Goal: Task Accomplishment & Management: Use online tool/utility

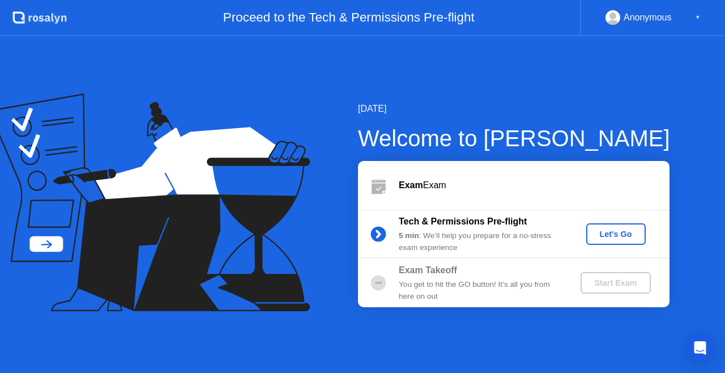
click at [626, 237] on div "Let's Go" at bounding box center [616, 233] width 50 height 9
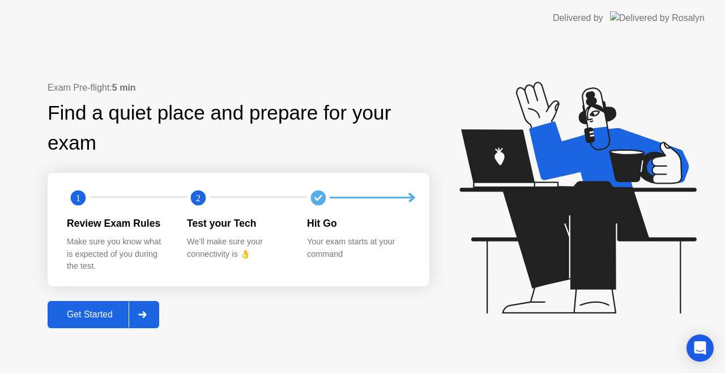
click at [145, 317] on icon at bounding box center [142, 314] width 8 height 7
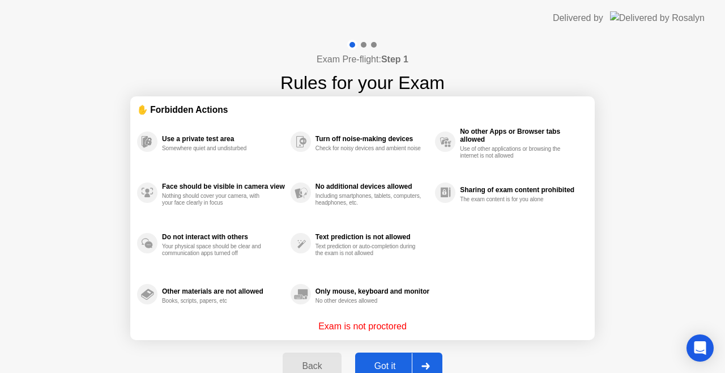
click at [434, 364] on div at bounding box center [425, 366] width 27 height 26
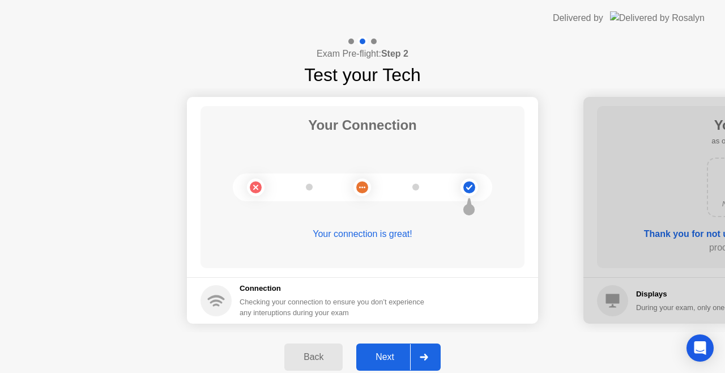
click at [433, 362] on div at bounding box center [423, 357] width 27 height 26
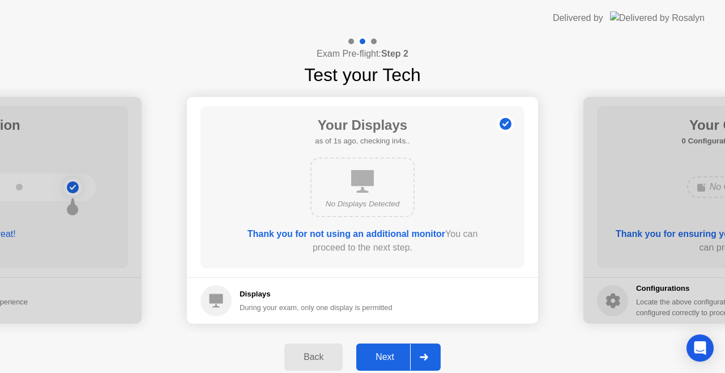
click at [433, 362] on div at bounding box center [423, 357] width 27 height 26
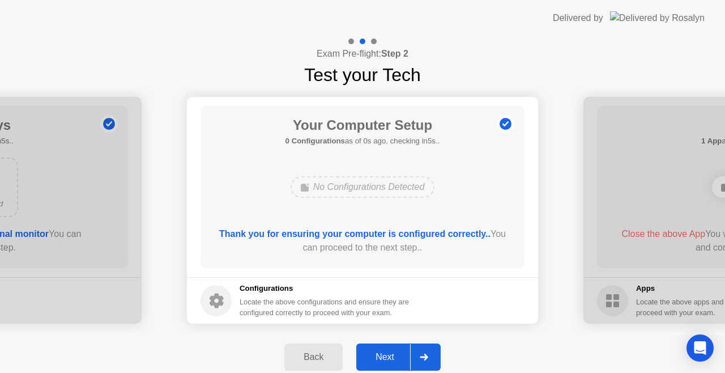
click at [432, 362] on div at bounding box center [423, 357] width 27 height 26
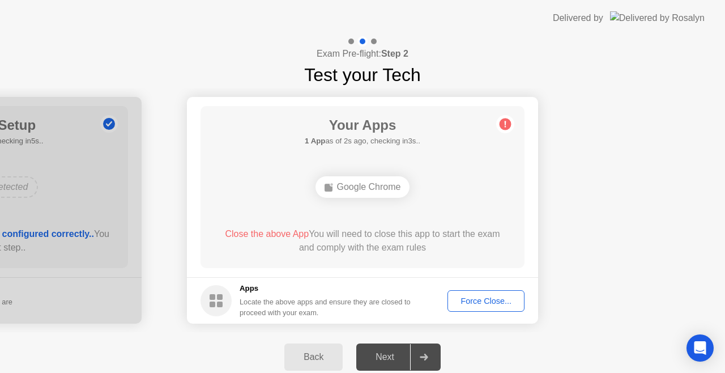
click at [477, 302] on div "Force Close..." at bounding box center [485, 300] width 69 height 9
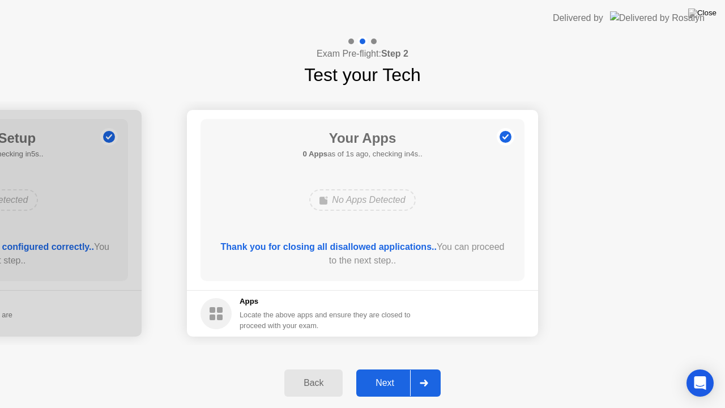
click at [433, 372] on div at bounding box center [423, 383] width 27 height 26
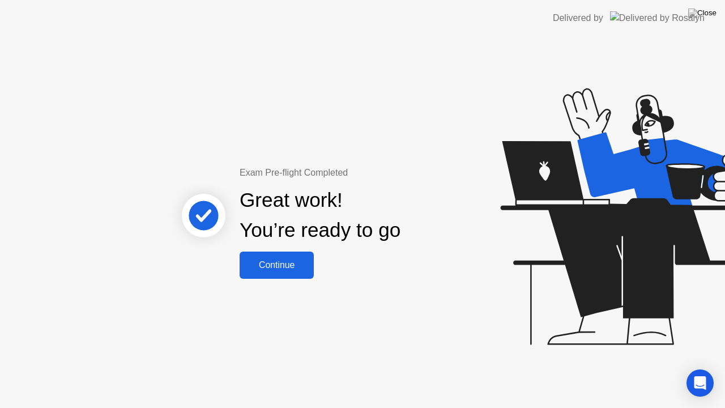
click at [288, 275] on button "Continue" at bounding box center [277, 264] width 74 height 27
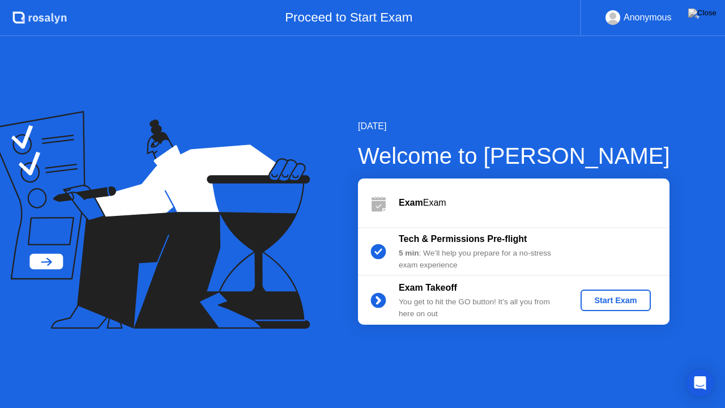
click at [593, 300] on div "Start Exam" at bounding box center [615, 300] width 61 height 9
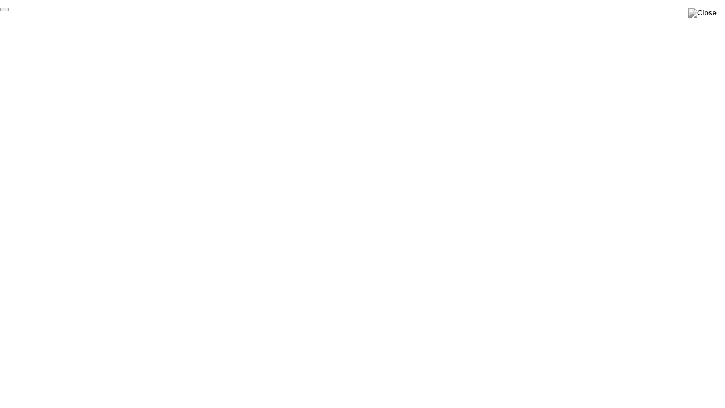
click div "End Proctoring Session"
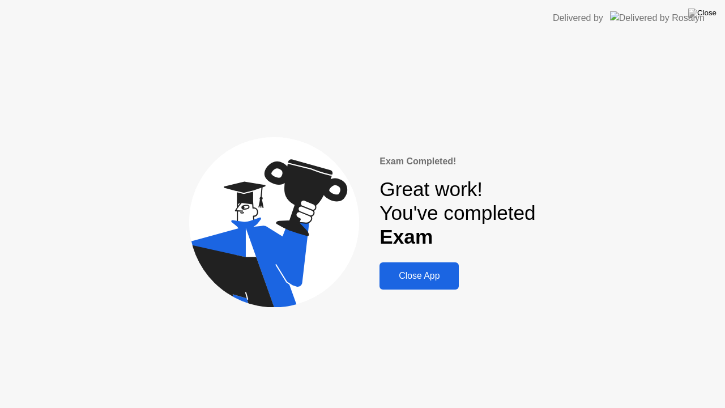
click at [433, 281] on div "Close App" at bounding box center [419, 276] width 72 height 10
